Goal: Information Seeking & Learning: Learn about a topic

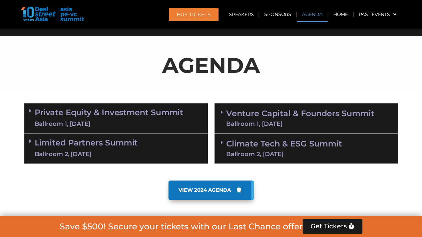
scroll to position [339, 0]
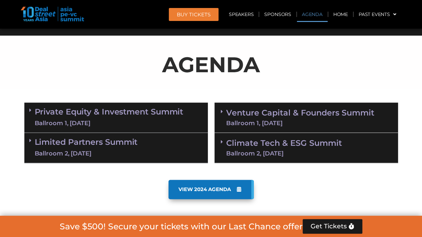
click at [57, 116] on link "Private Equity & Investment Summit Ballroom 1, [DATE]" at bounding box center [109, 118] width 149 height 20
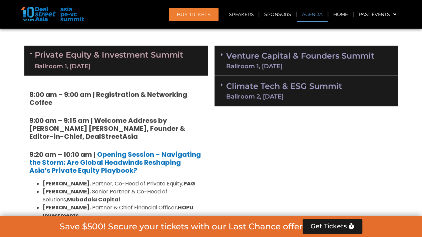
scroll to position [388, 0]
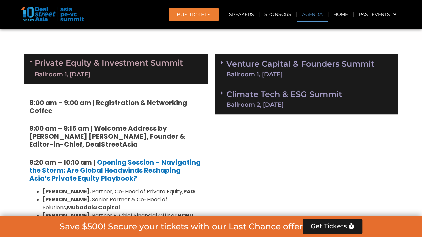
click at [265, 71] on div "Ballroom 1, [DATE]" at bounding box center [300, 74] width 148 height 6
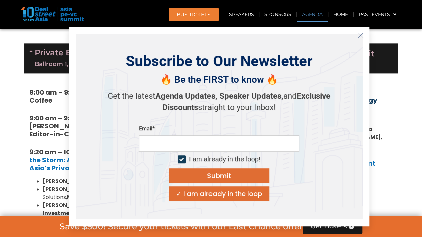
scroll to position [386, 0]
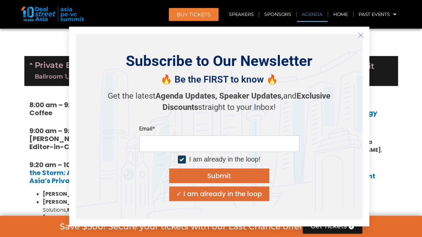
click at [358, 33] on icon "Close" at bounding box center [360, 35] width 6 height 6
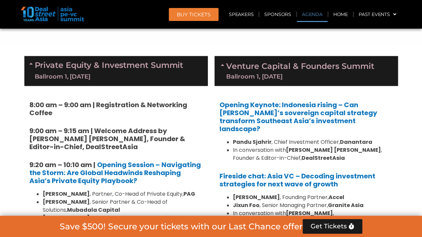
click at [117, 68] on link "Private Equity & Investment Summit Ballroom 1, [DATE]" at bounding box center [109, 71] width 149 height 20
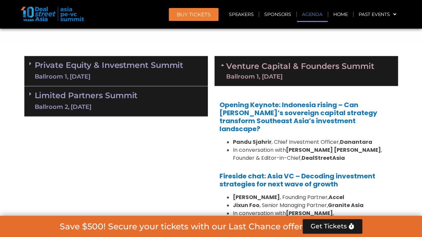
scroll to position [399, 0]
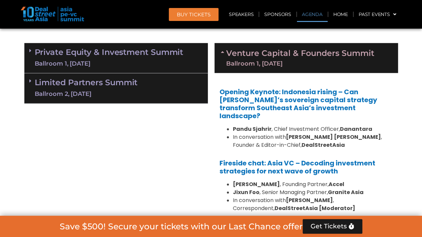
click at [257, 55] on link "Venture Capital & Founders​ Summit Ballroom 1, [DATE]" at bounding box center [300, 57] width 148 height 17
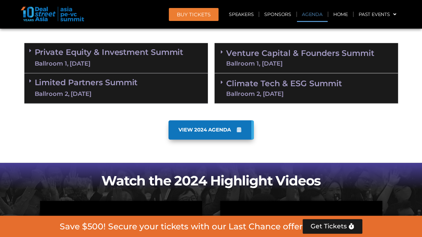
click at [122, 88] on link "Limited Partners [GEOGRAPHIC_DATA] 2, [DATE]" at bounding box center [86, 88] width 103 height 20
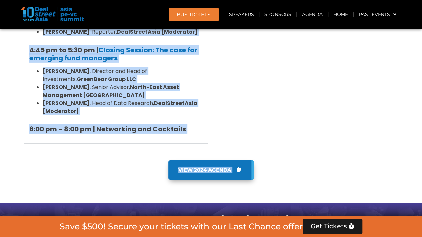
scroll to position [1072, 0]
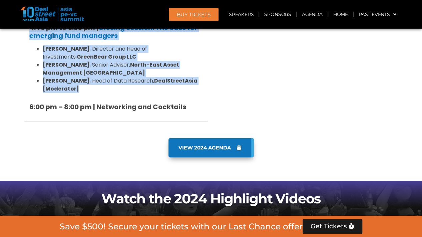
drag, startPoint x: 37, startPoint y: 121, endPoint x: 96, endPoint y: 41, distance: 99.0
copy div "Loremi Dol , Sitametc Adipisci, Elitseddo, EiusmodTemp Incid Utl , Etdolor & Ma…"
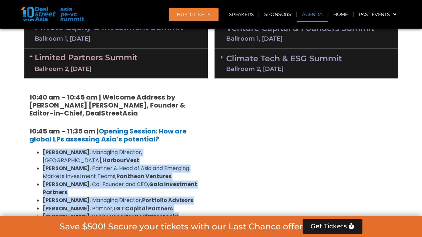
scroll to position [424, 0]
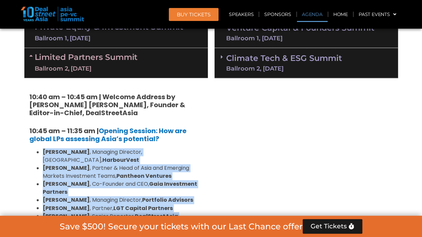
click at [95, 67] on div "Ballroom 2, [DATE]" at bounding box center [86, 69] width 103 height 8
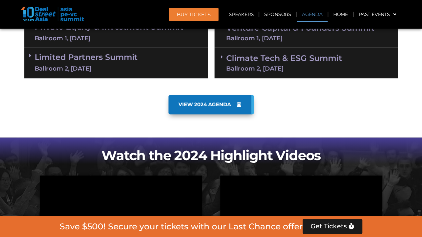
click at [184, 99] on link "VIEW 2024 AGENDA" at bounding box center [210, 104] width 85 height 19
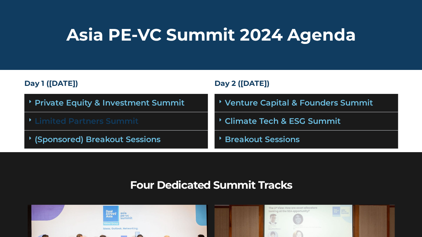
click at [86, 123] on link "Limited Partners Summit" at bounding box center [87, 121] width 104 height 10
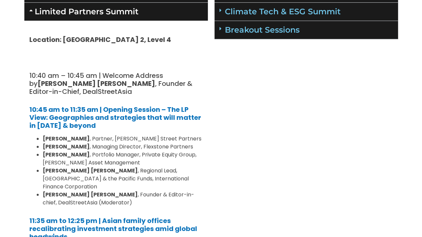
scroll to position [110, 0]
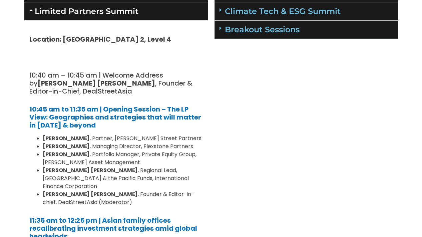
click at [31, 74] on h5 "10:40 am – 10:45 am | Welcome Address by Joji Thomas Philip , Founder & Editor-…" at bounding box center [115, 83] width 173 height 24
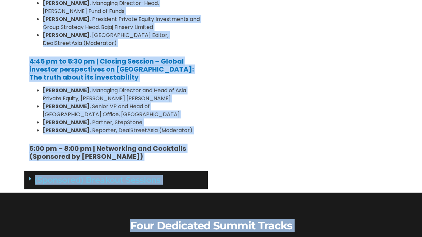
scroll to position [813, 0]
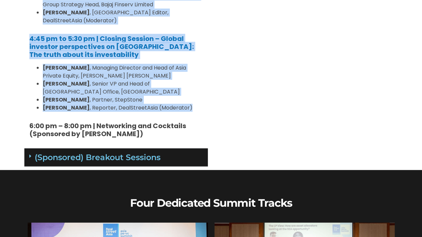
drag, startPoint x: 37, startPoint y: 133, endPoint x: 197, endPoint y: 65, distance: 173.1
copy div "Sunil Mishra , Partner, Adams Street Partners Lay Hong LEE , Managing Director,…"
